Goal: Task Accomplishment & Management: Use online tool/utility

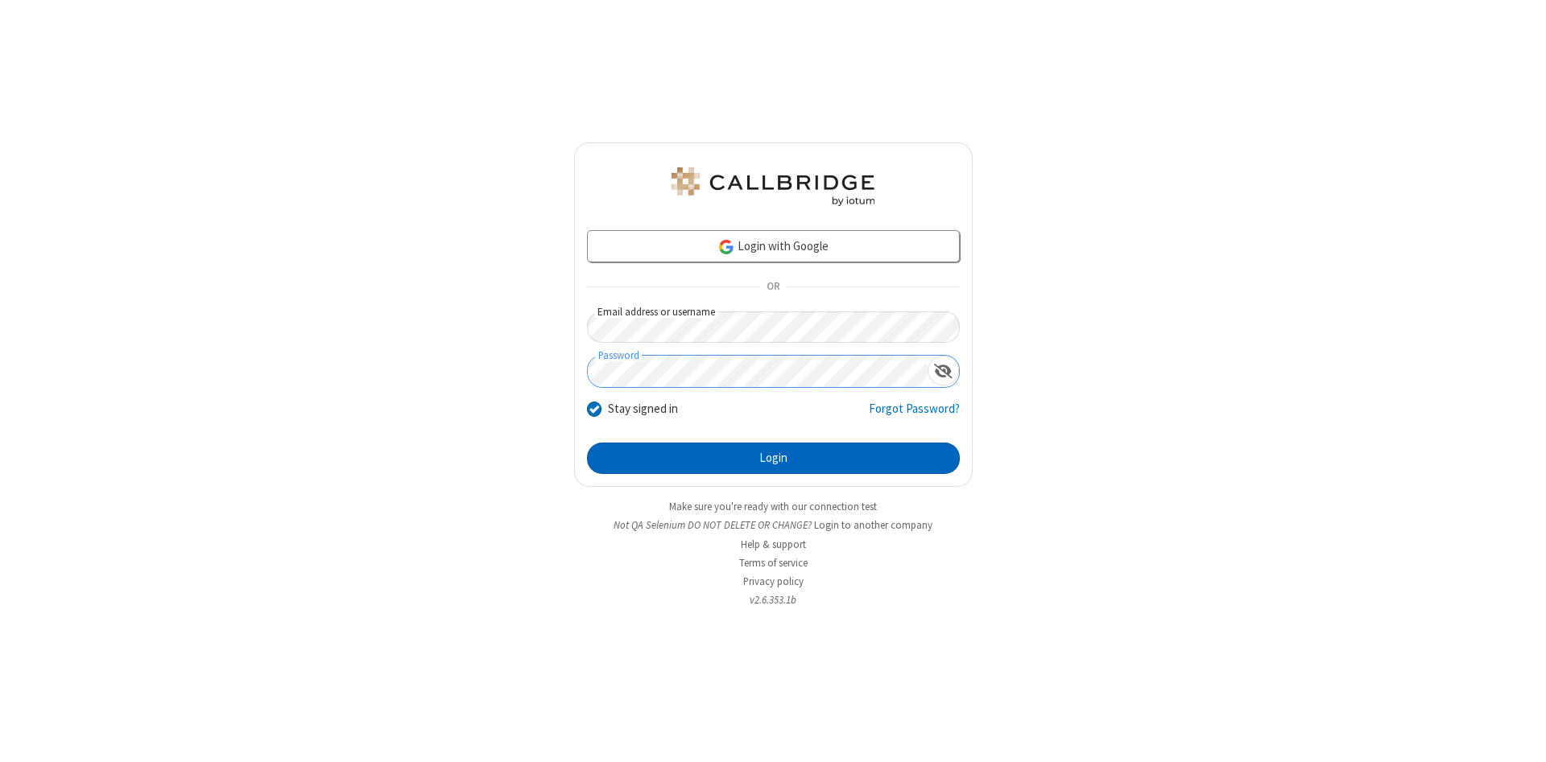
click at [773, 459] on button "Login" at bounding box center [773, 459] width 373 height 32
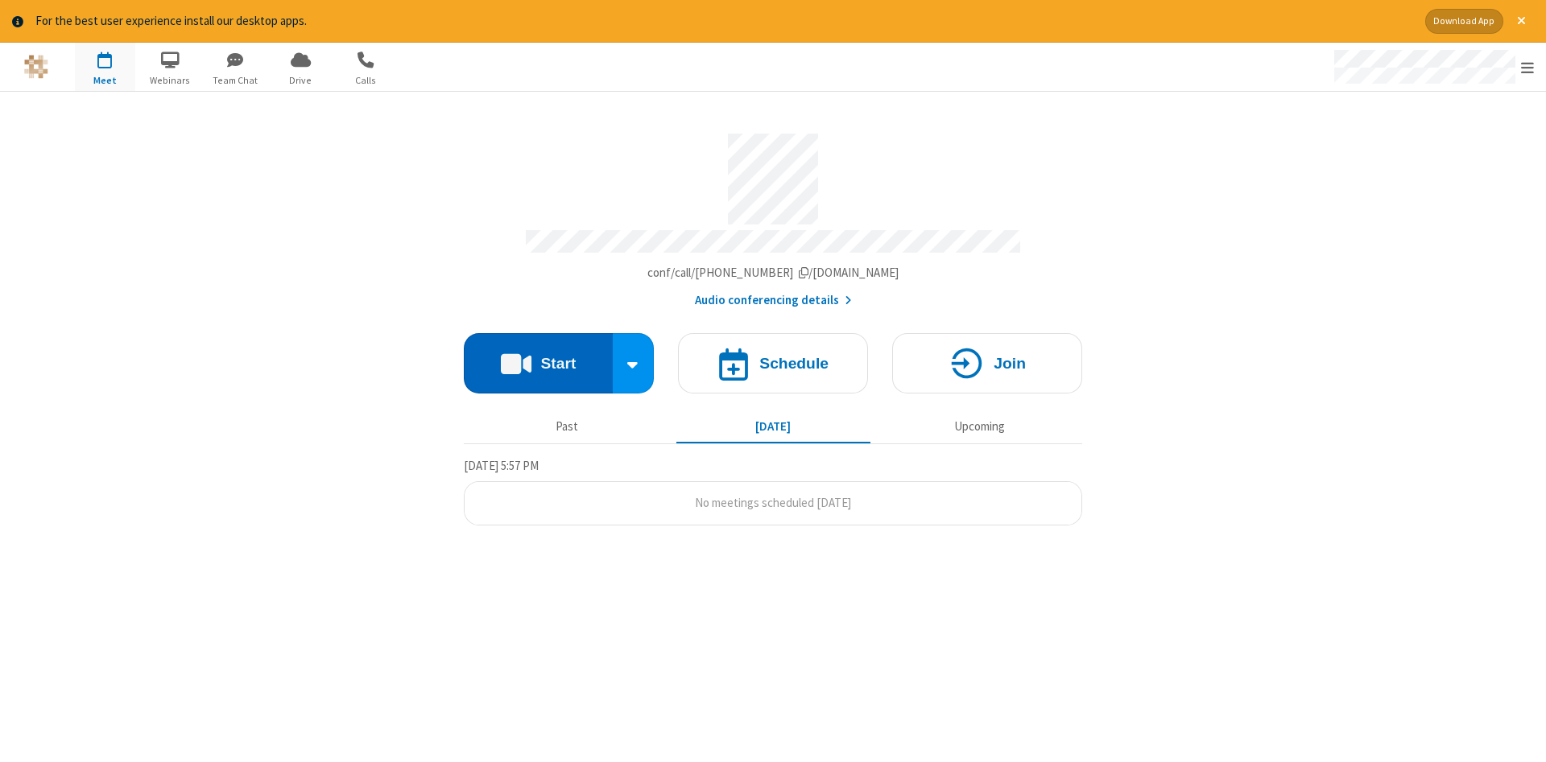
click at [538, 357] on button "Start" at bounding box center [538, 363] width 149 height 60
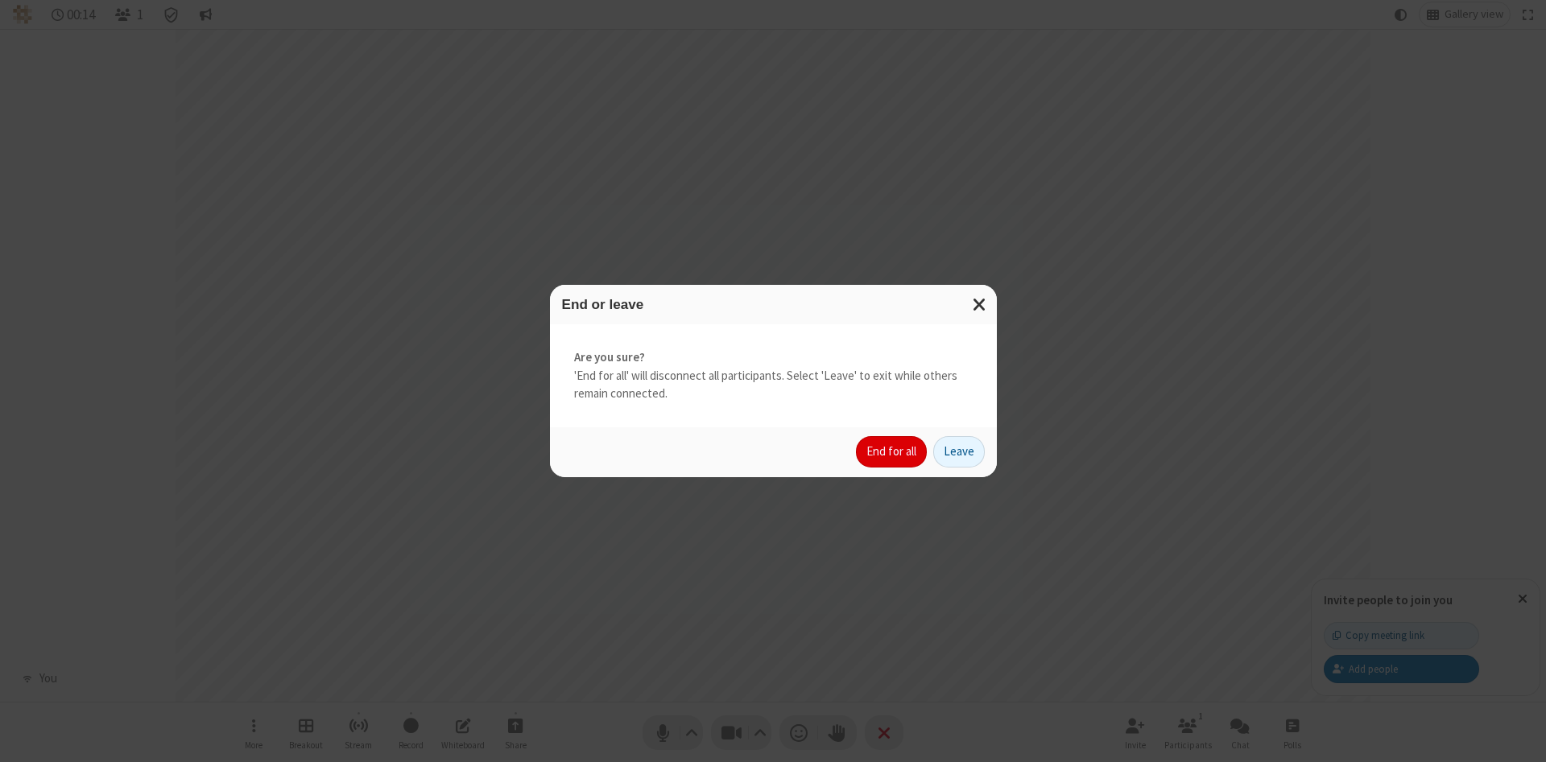
click at [892, 452] on button "End for all" at bounding box center [891, 452] width 71 height 32
